Goal: Information Seeking & Learning: Find specific fact

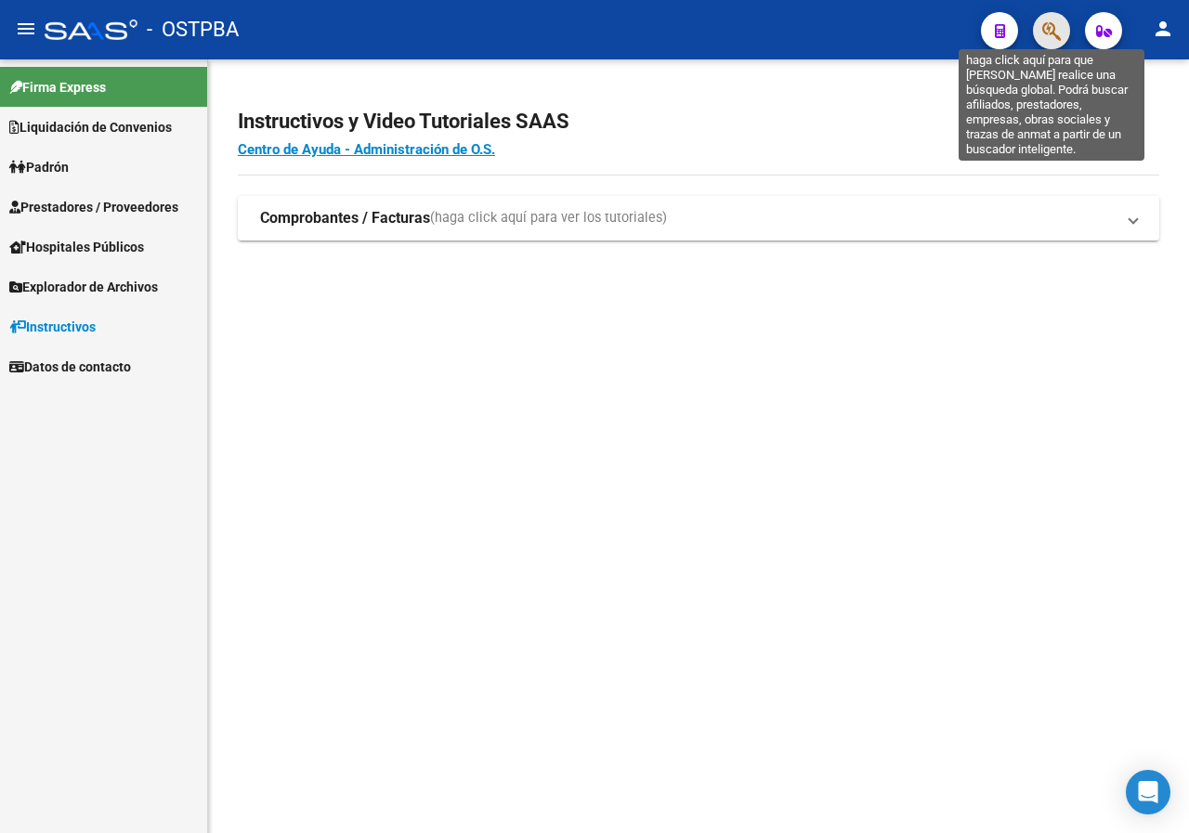
click at [1051, 37] on icon "button" at bounding box center [1051, 30] width 19 height 21
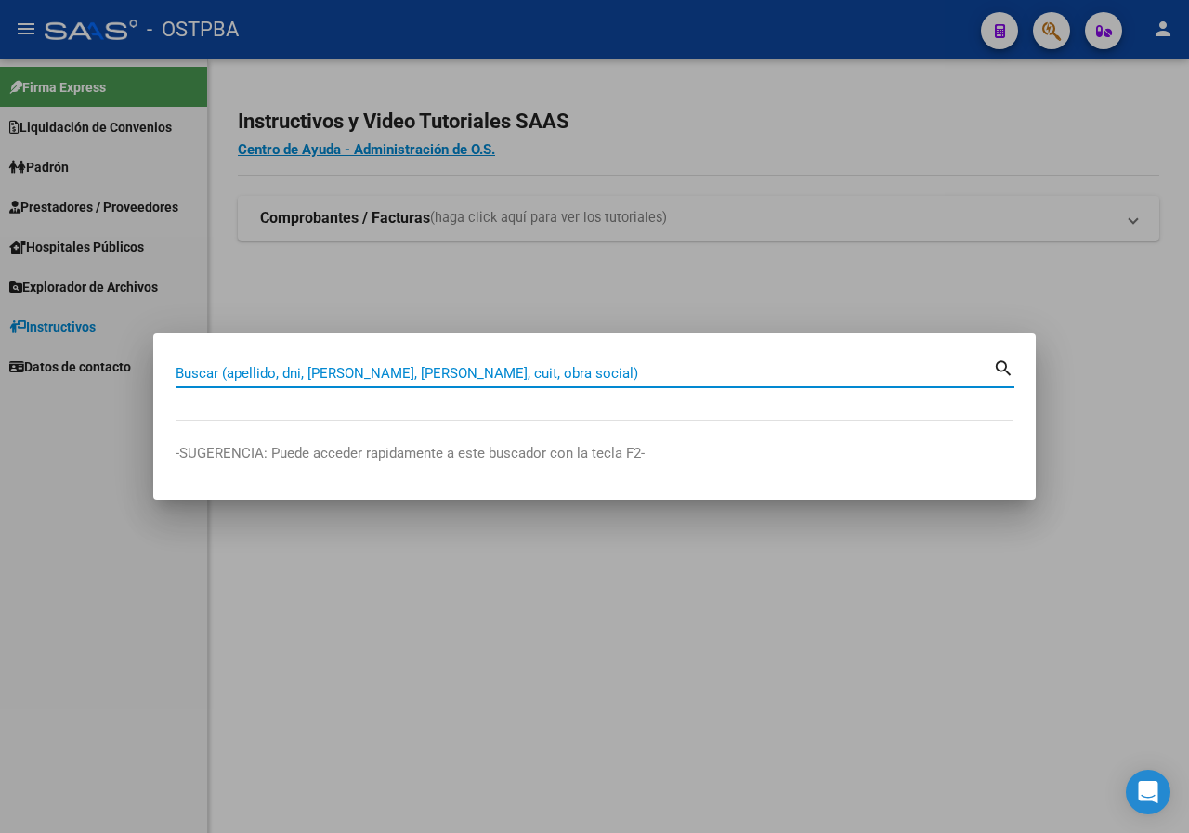
paste input "26039372"
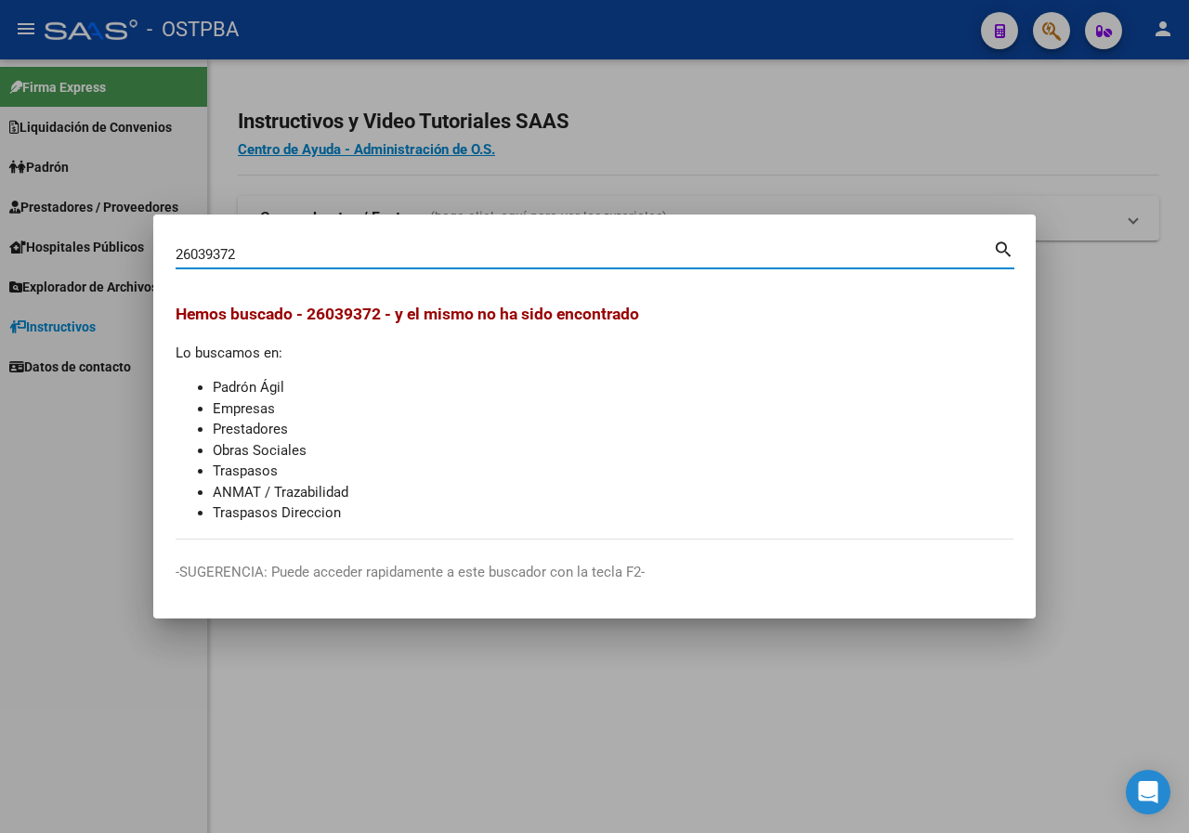
click at [267, 242] on div "26039372 Buscar (apellido, dni, cuil, nro traspaso, cuit, obra social)" at bounding box center [584, 255] width 817 height 28
click at [267, 248] on div "26039372 Buscar (apellido, dni, cuil, nro traspaso, cuit, obra social)" at bounding box center [584, 255] width 817 height 28
click at [267, 250] on input "26039372" at bounding box center [584, 254] width 817 height 17
click at [288, 257] on input "26039372" at bounding box center [584, 254] width 817 height 17
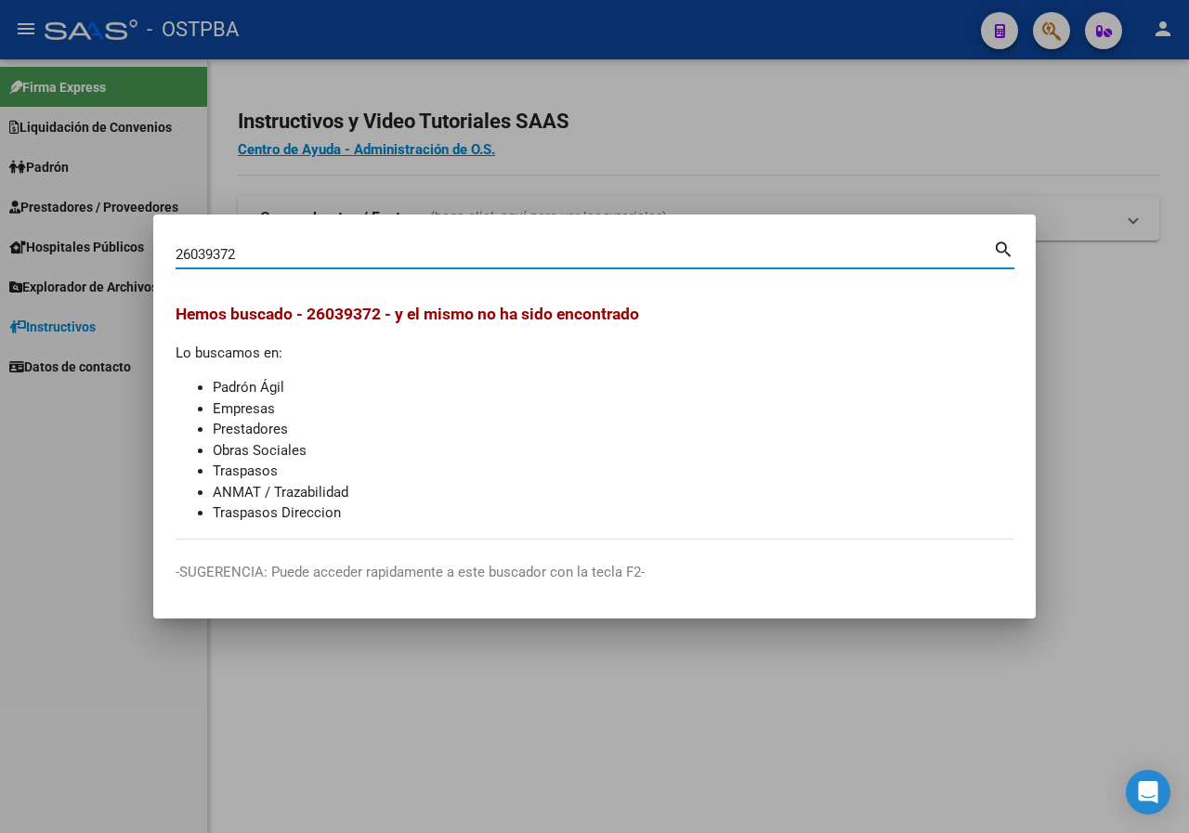
click at [288, 257] on input "26039372" at bounding box center [584, 254] width 817 height 17
paste input "36084239"
type input "36084239"
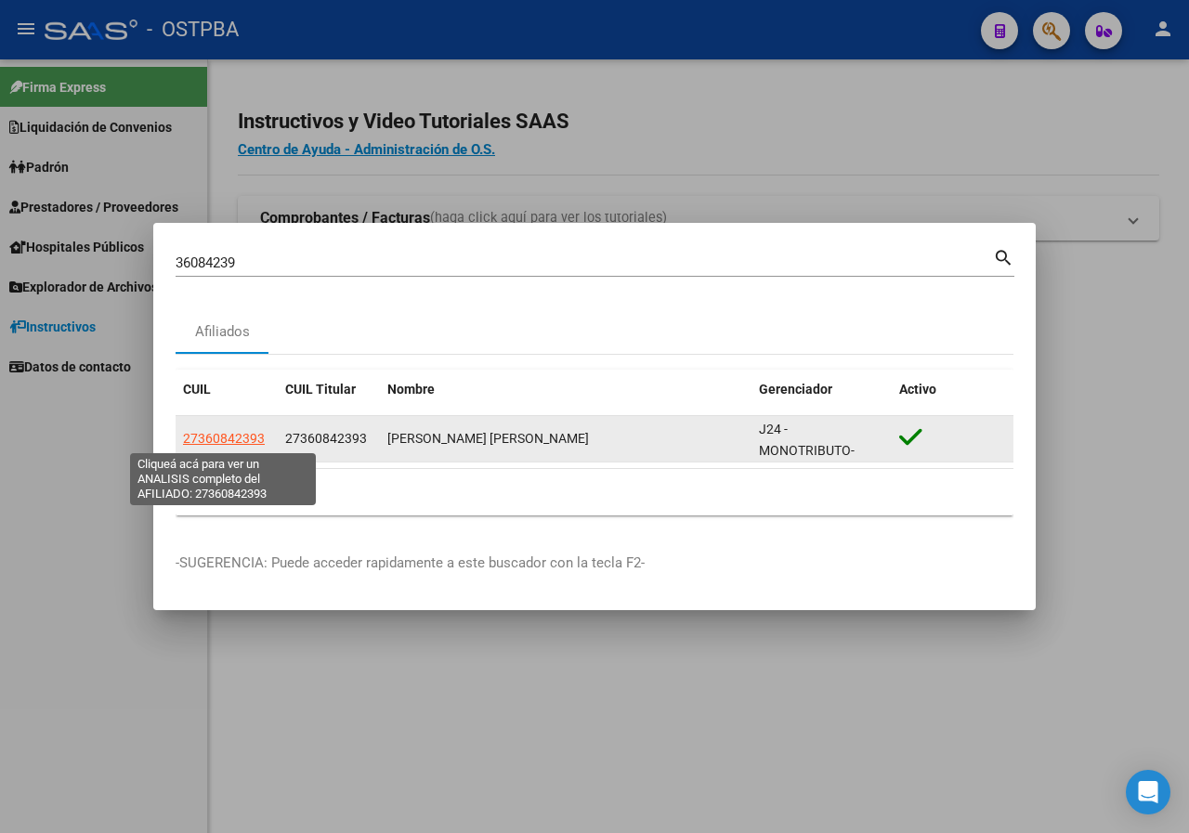
click at [242, 439] on span "27360842393" at bounding box center [224, 438] width 82 height 15
type textarea "27360842393"
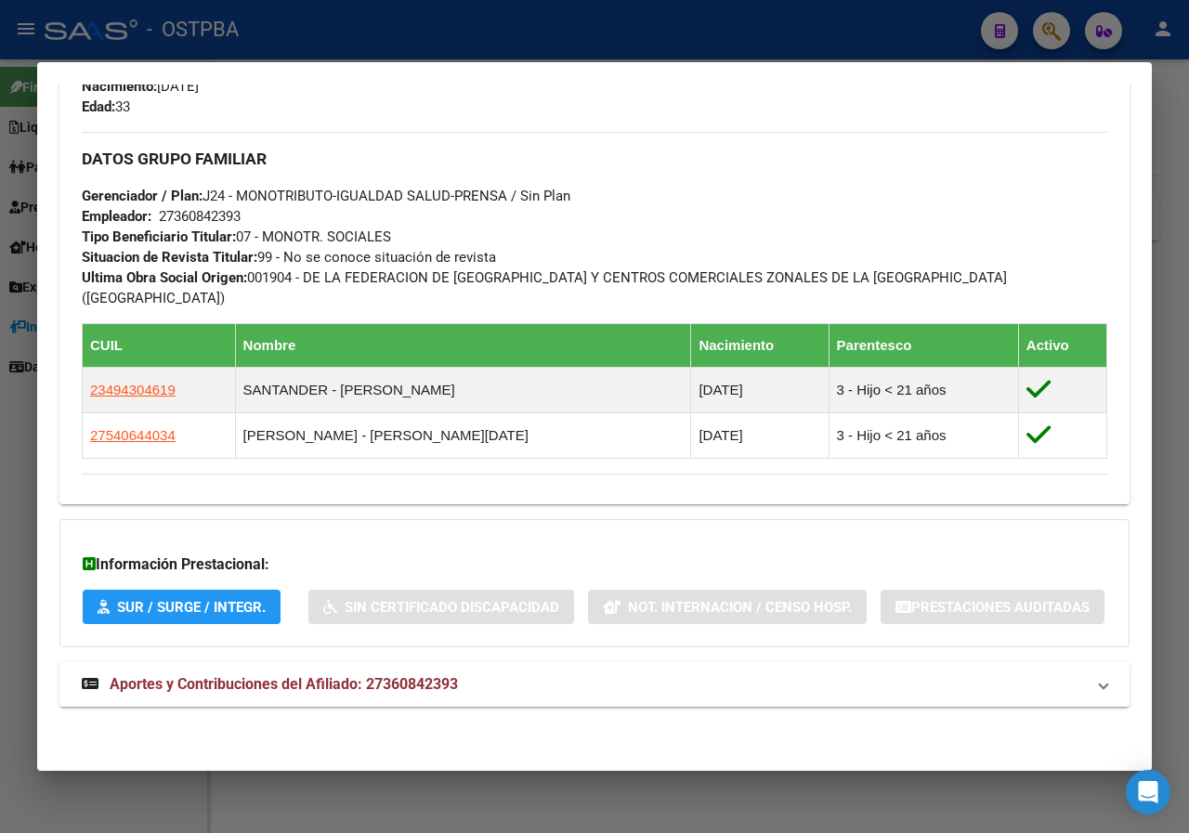
scroll to position [870, 0]
click at [0, 465] on div at bounding box center [594, 416] width 1189 height 833
